Goal: Task Accomplishment & Management: Manage account settings

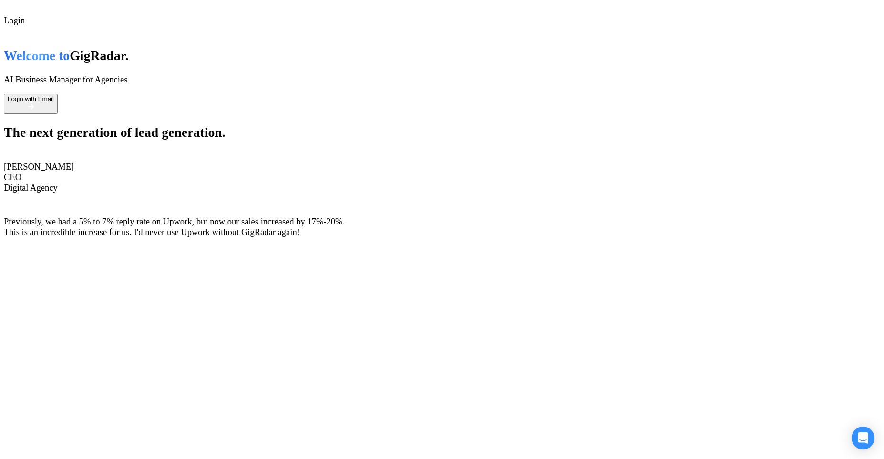
click at [58, 114] on button "Login with Email" at bounding box center [31, 104] width 54 height 20
